Goal: Obtain resource: Obtain resource

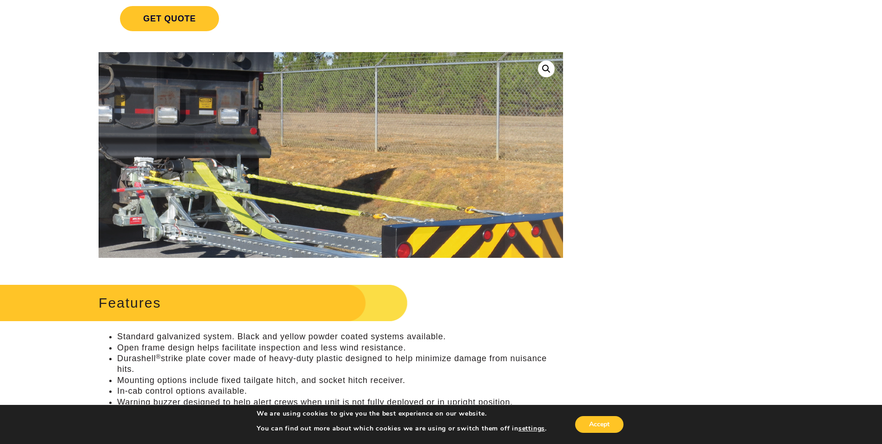
scroll to position [47, 0]
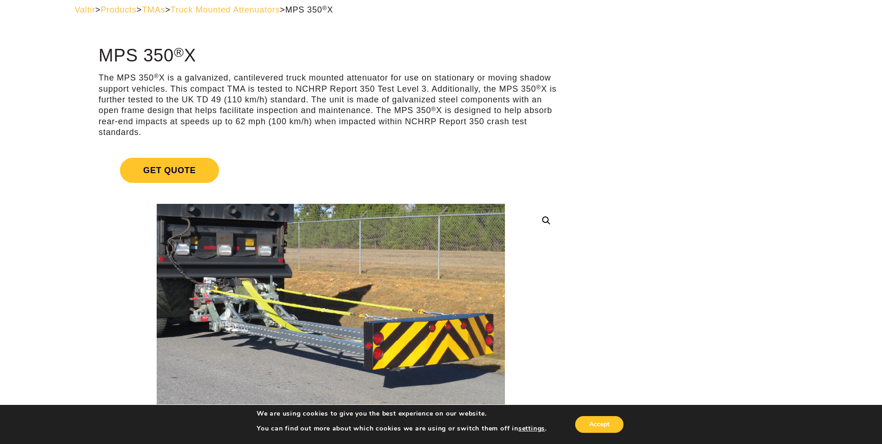
click at [320, 151] on link "Get Quote" at bounding box center [331, 170] width 465 height 47
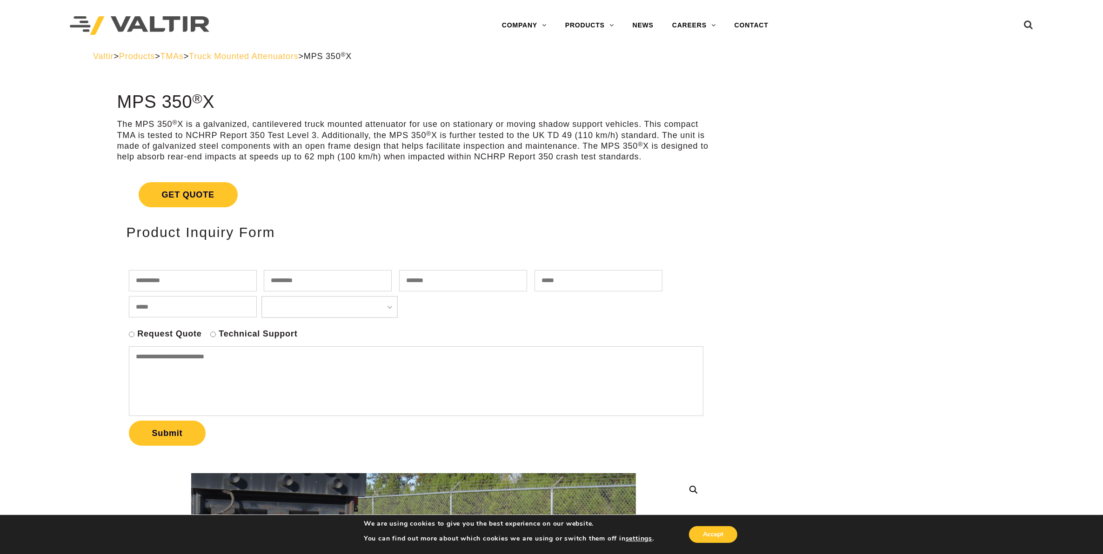
drag, startPoint x: 705, startPoint y: 248, endPoint x: 694, endPoint y: 282, distance: 35.6
click at [704, 250] on div "**********" at bounding box center [413, 340] width 593 height 245
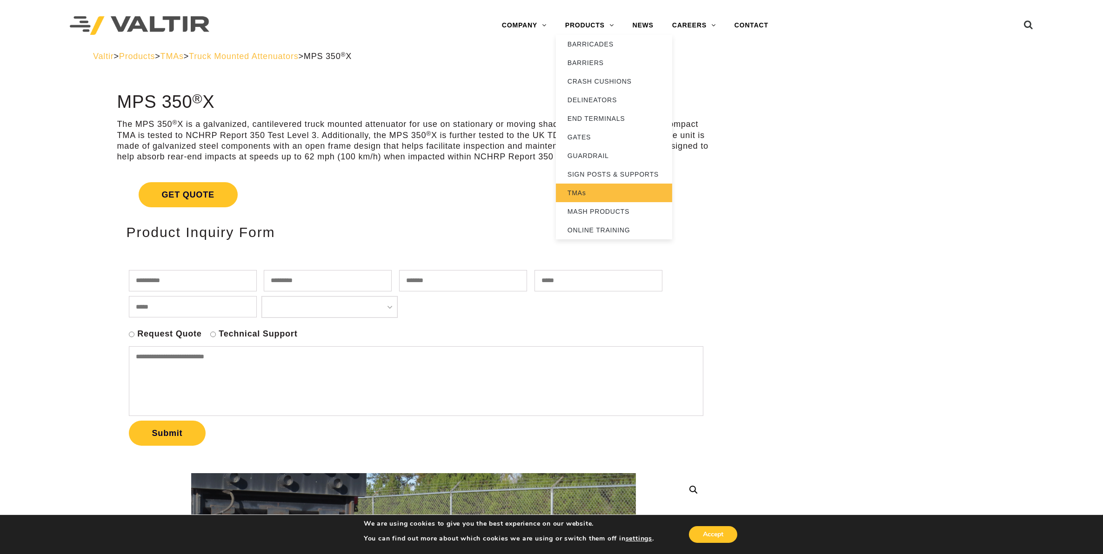
click at [582, 192] on link "TMAs" at bounding box center [614, 193] width 116 height 19
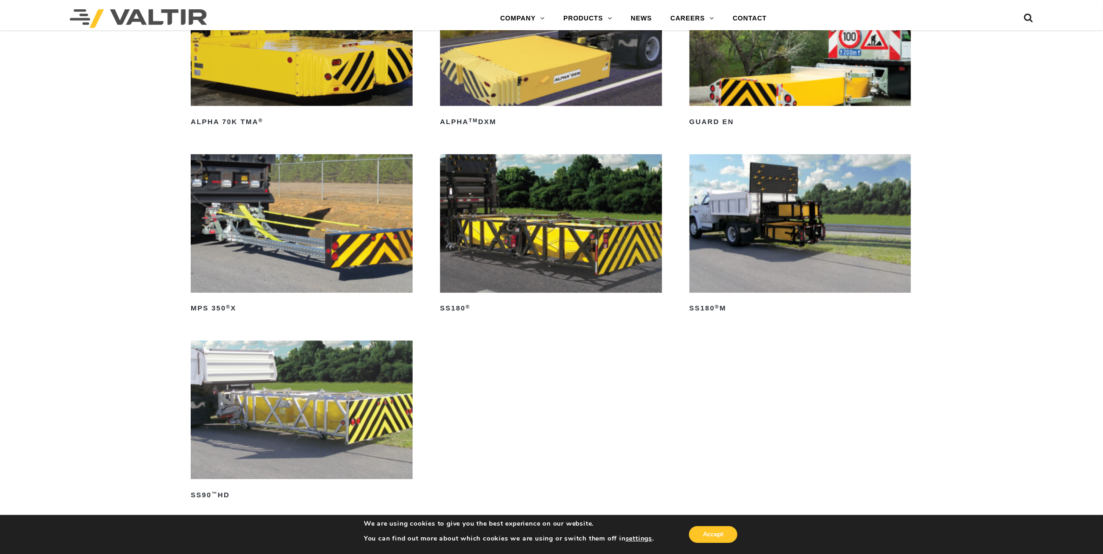
scroll to position [640, 0]
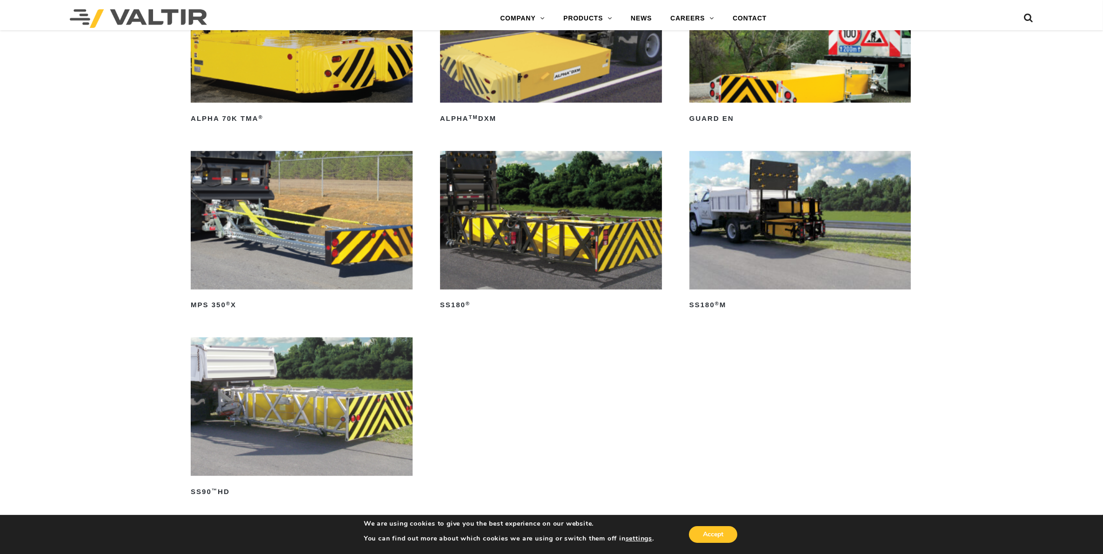
click at [305, 240] on img at bounding box center [302, 220] width 222 height 139
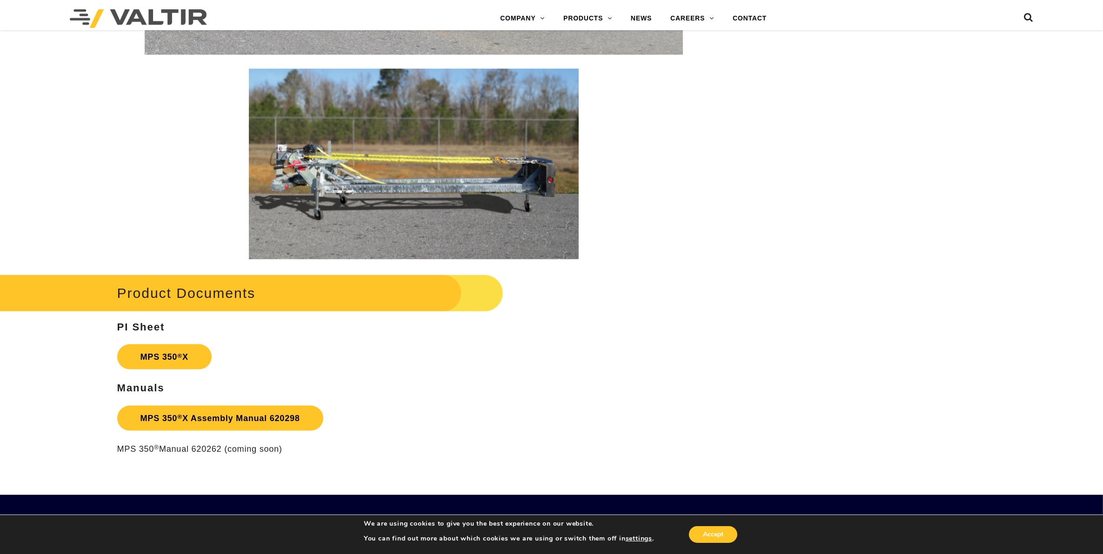
scroll to position [1442, 0]
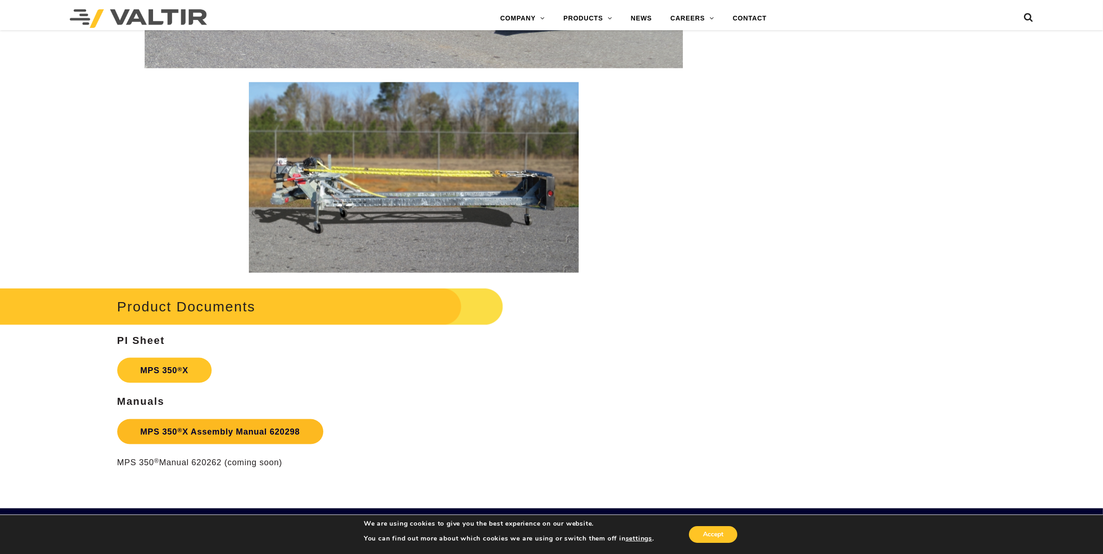
click at [224, 427] on link "MPS 350 ® X Assembly Manual 620298" at bounding box center [220, 432] width 206 height 25
